Goal: Transaction & Acquisition: Purchase product/service

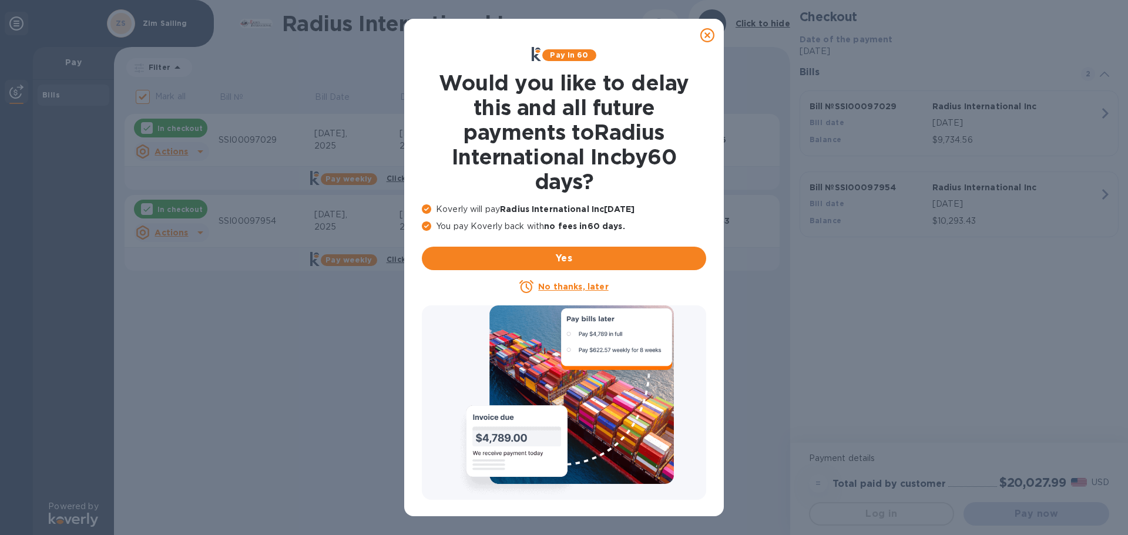
checkbox input "false"
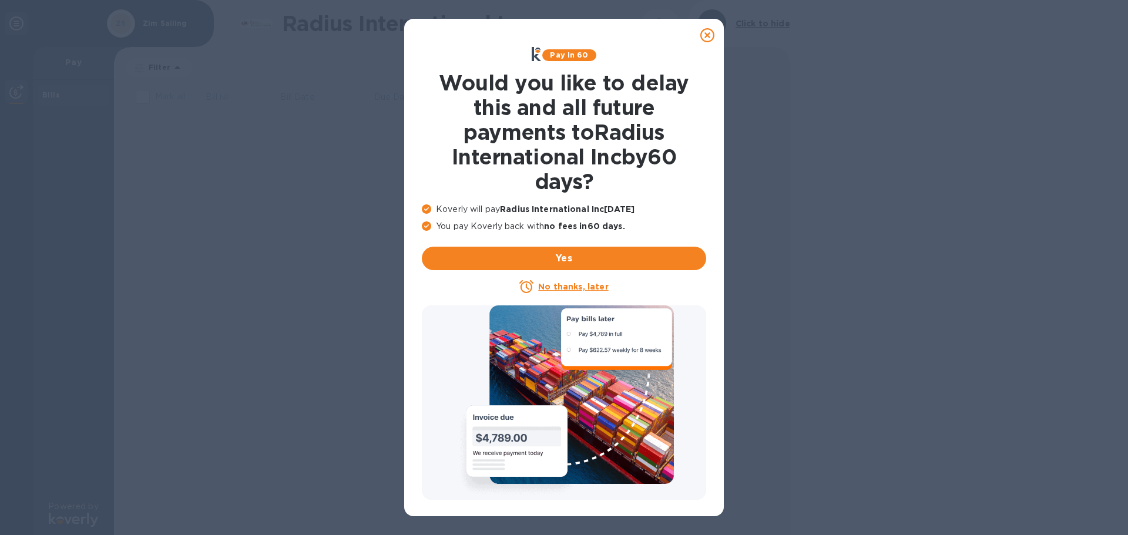
click at [583, 285] on u "No thanks, later" at bounding box center [573, 286] width 70 height 9
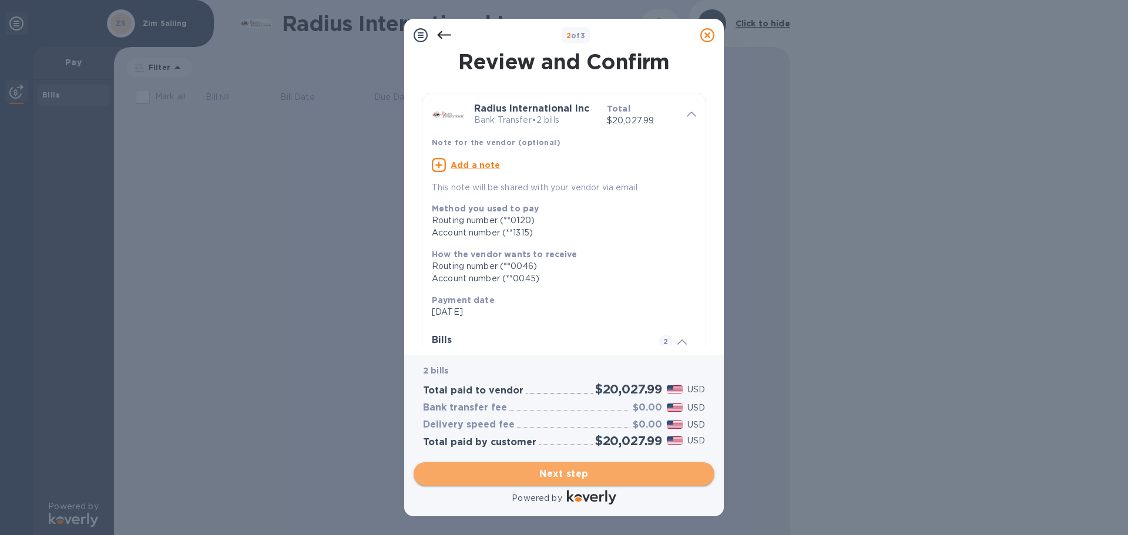
click at [532, 478] on span "Next step" at bounding box center [564, 474] width 282 height 14
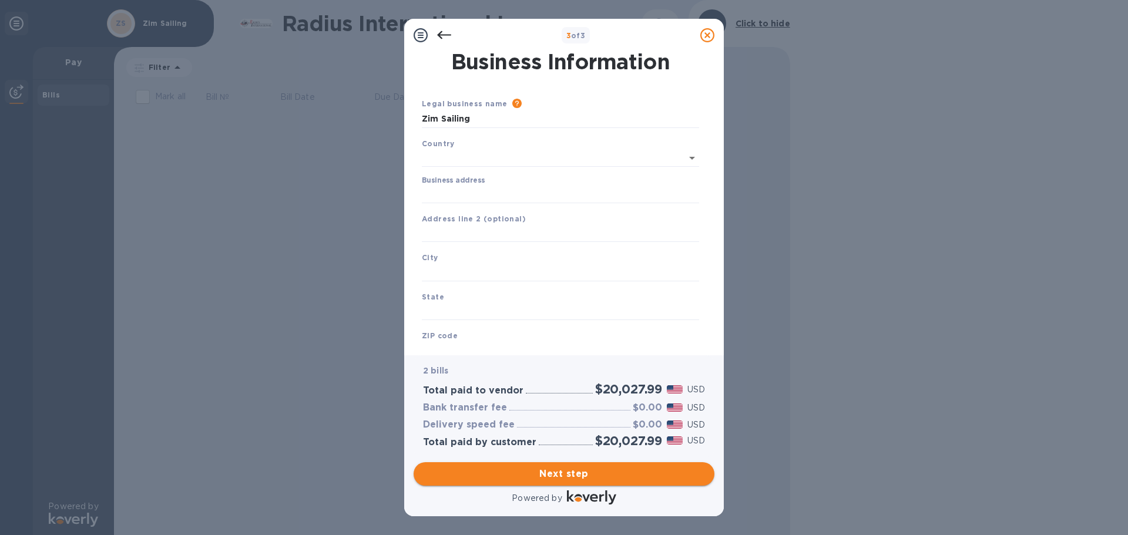
type input "[GEOGRAPHIC_DATA]"
click at [500, 198] on input "Business address" at bounding box center [560, 192] width 277 height 18
type input "[STREET_ADDRESS]"
click at [443, 268] on input "text" at bounding box center [560, 270] width 277 height 18
type input "[GEOGRAPHIC_DATA]"
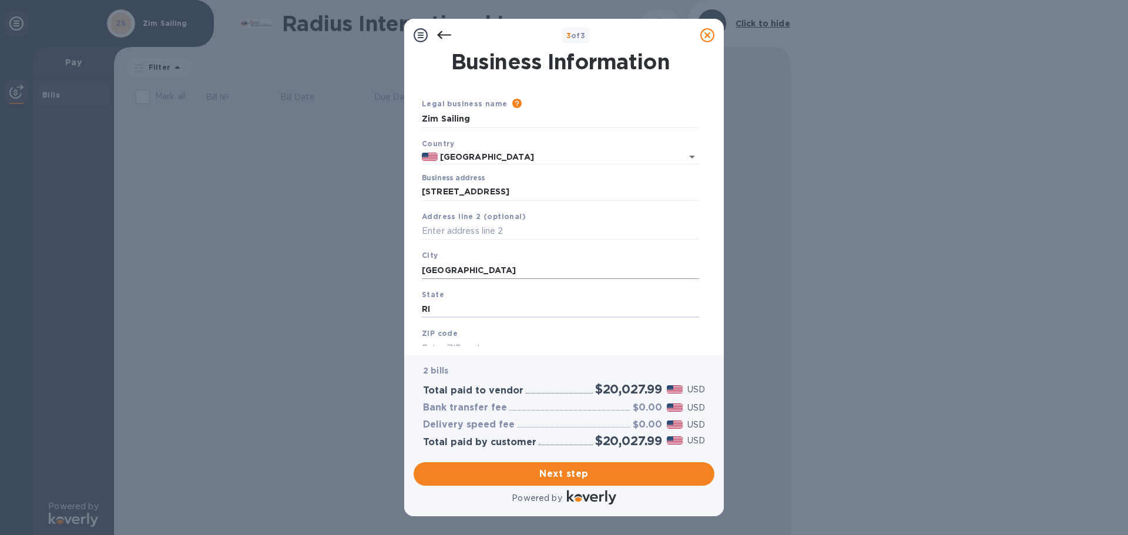
type input "RI"
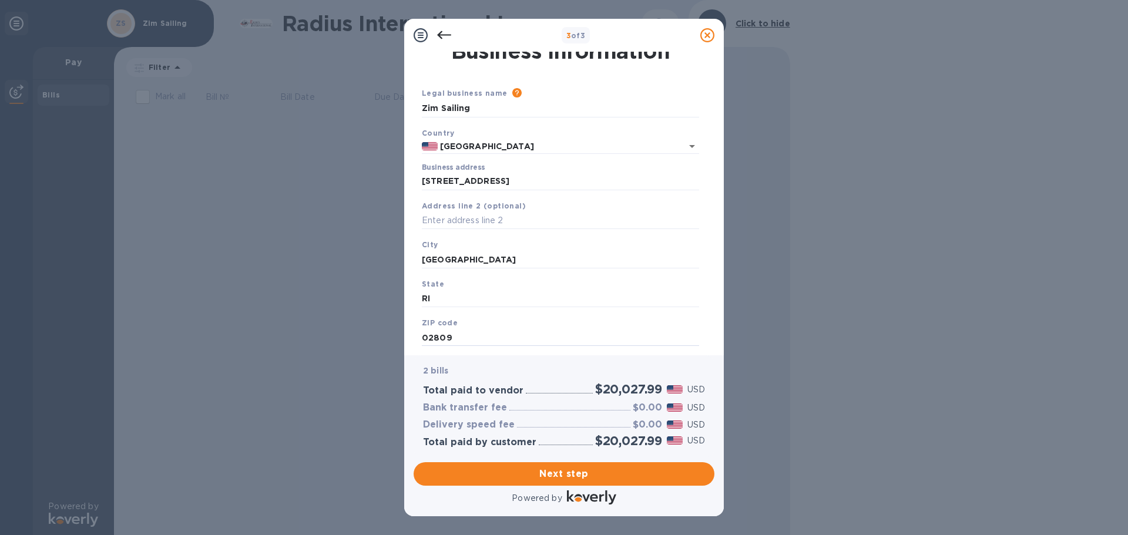
type input "02809"
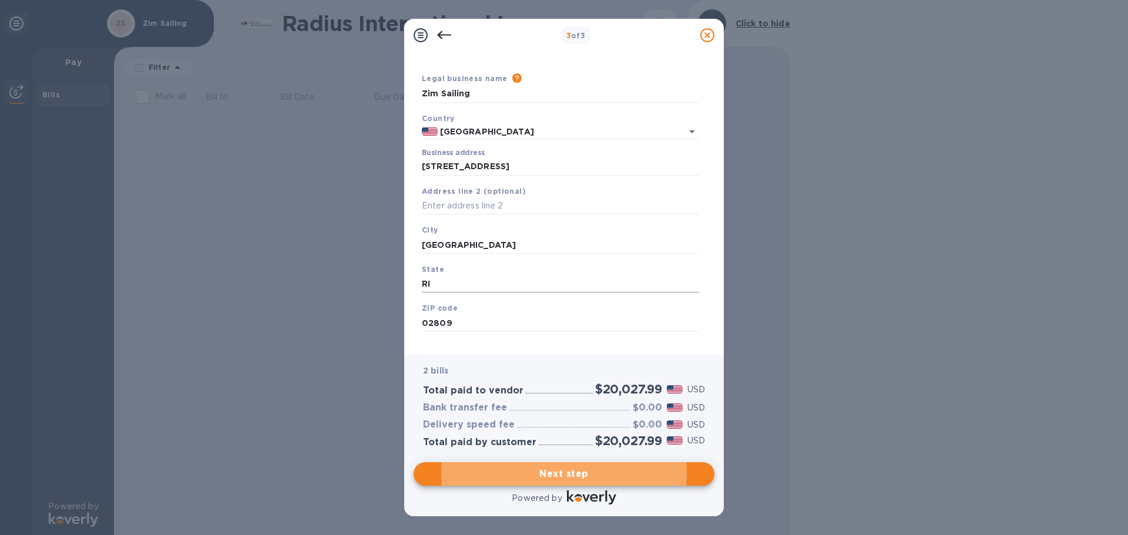
scroll to position [39, 0]
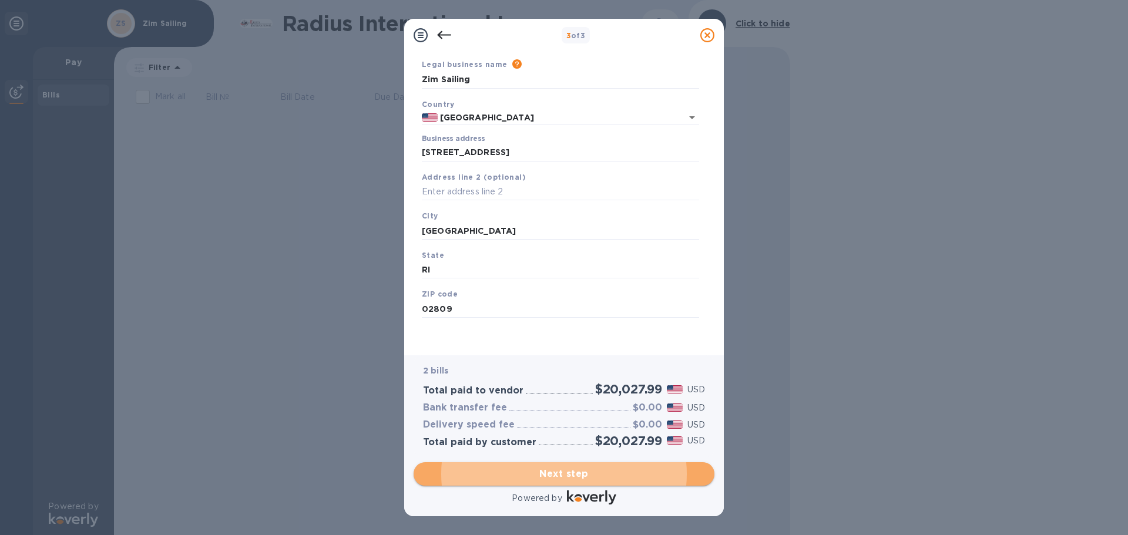
click at [556, 469] on span "Next step" at bounding box center [564, 474] width 282 height 14
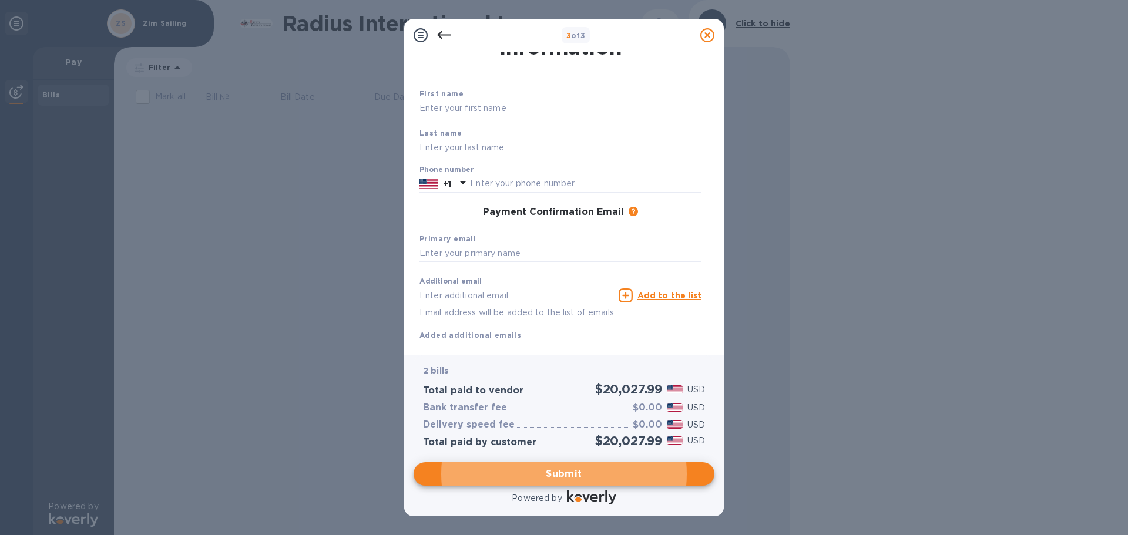
click at [489, 106] on input "text" at bounding box center [560, 109] width 282 height 18
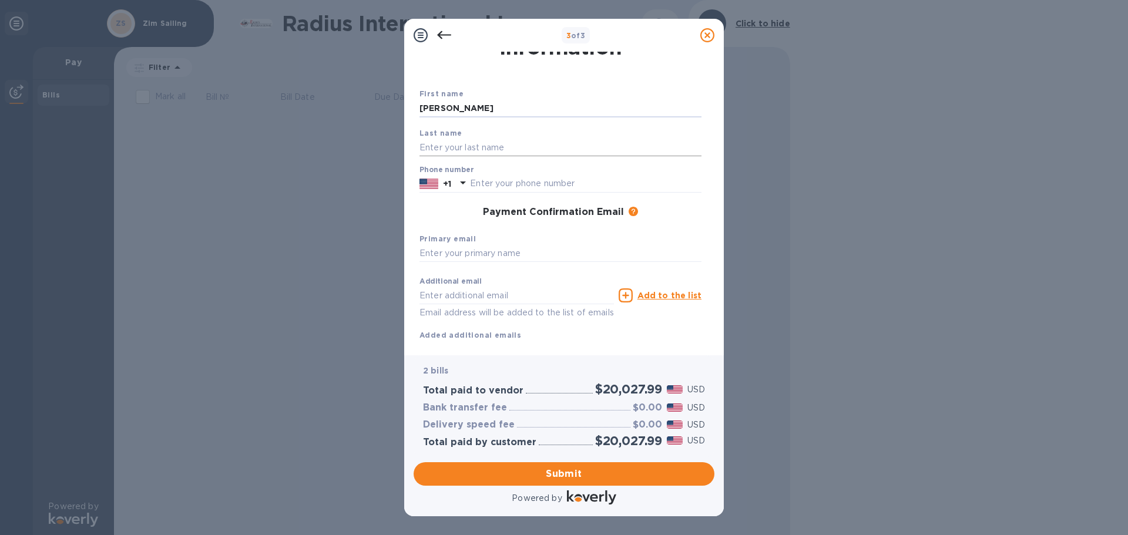
type input "[PERSON_NAME]"
click at [500, 148] on input "text" at bounding box center [560, 148] width 282 height 18
type input "[PERSON_NAME]"
type input "4012376117"
click at [526, 254] on input "text" at bounding box center [560, 254] width 282 height 18
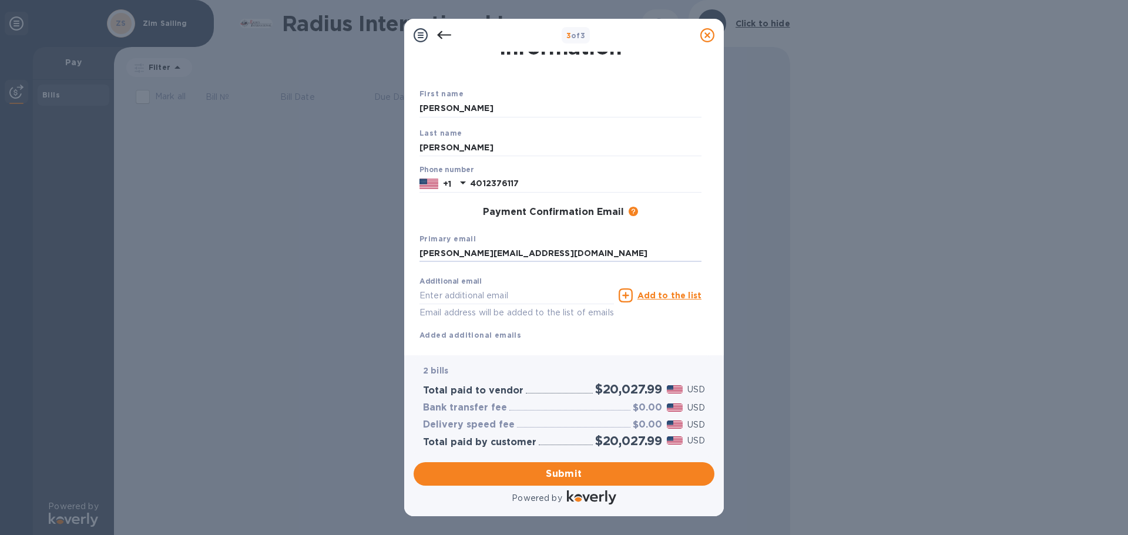
scroll to position [67, 0]
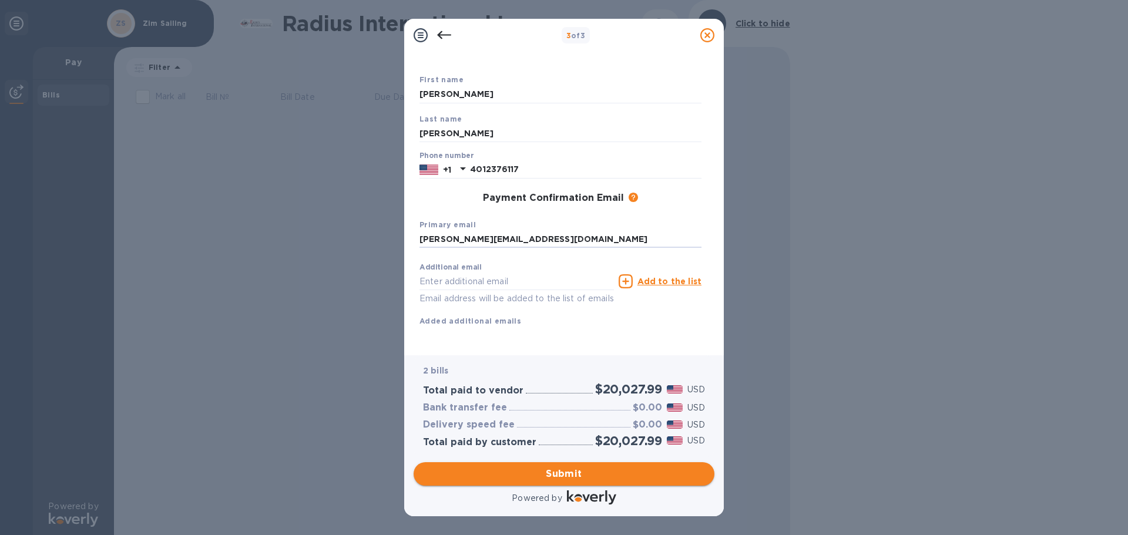
type input "[PERSON_NAME][EMAIL_ADDRESS][DOMAIN_NAME]"
click at [578, 475] on span "Submit" at bounding box center [564, 474] width 282 height 14
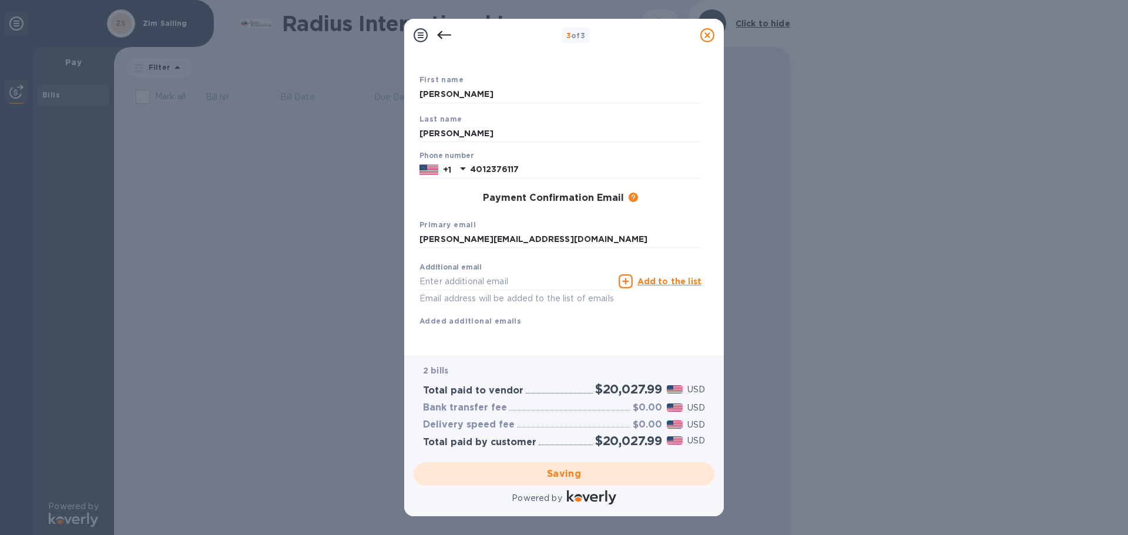
scroll to position [0, 0]
